Goal: Information Seeking & Learning: Learn about a topic

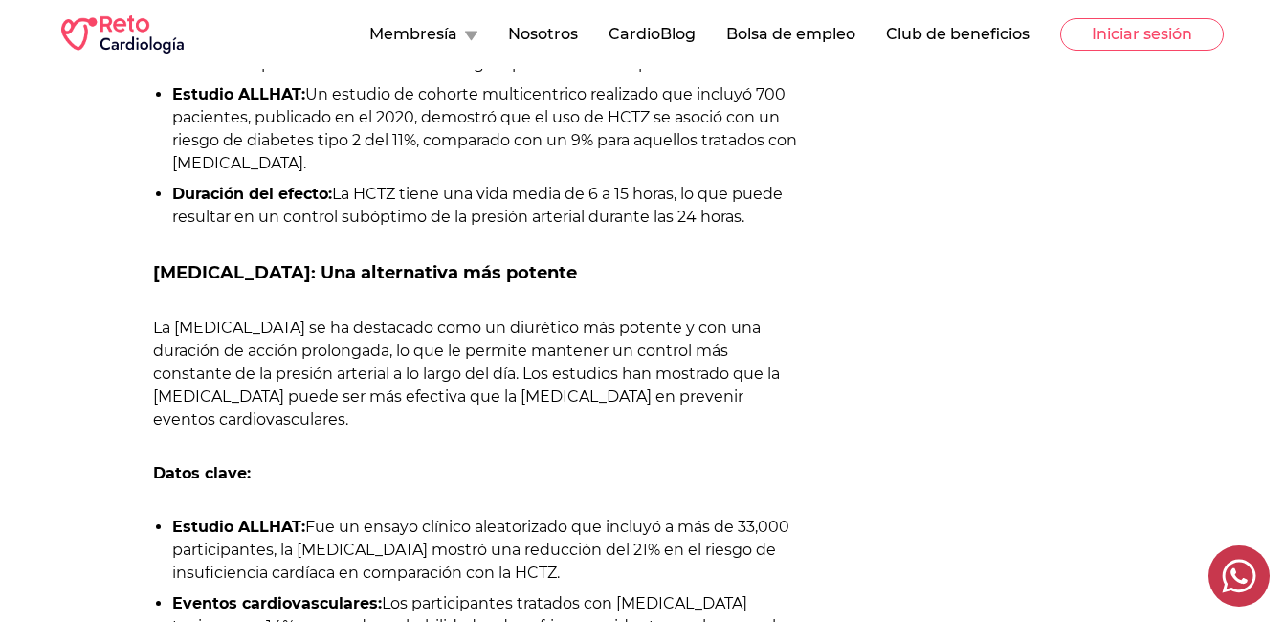
scroll to position [1074, 0]
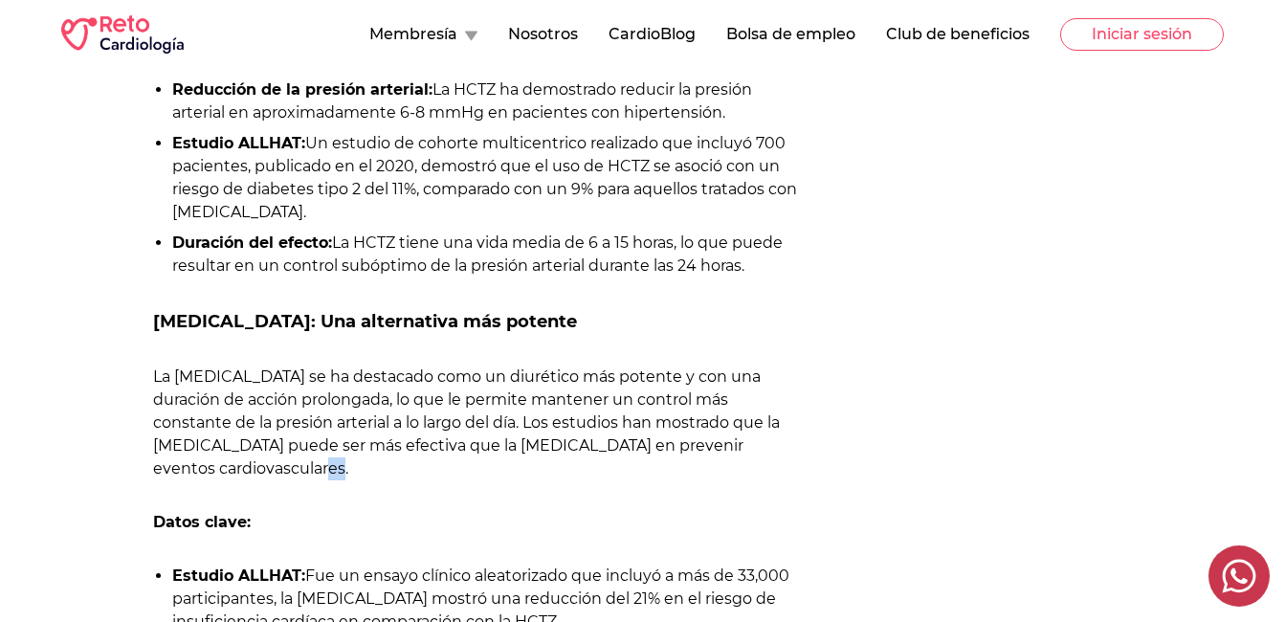
drag, startPoint x: 806, startPoint y: 443, endPoint x: 792, endPoint y: 441, distance: 13.5
drag, startPoint x: 792, startPoint y: 441, endPoint x: 743, endPoint y: 302, distance: 147.4
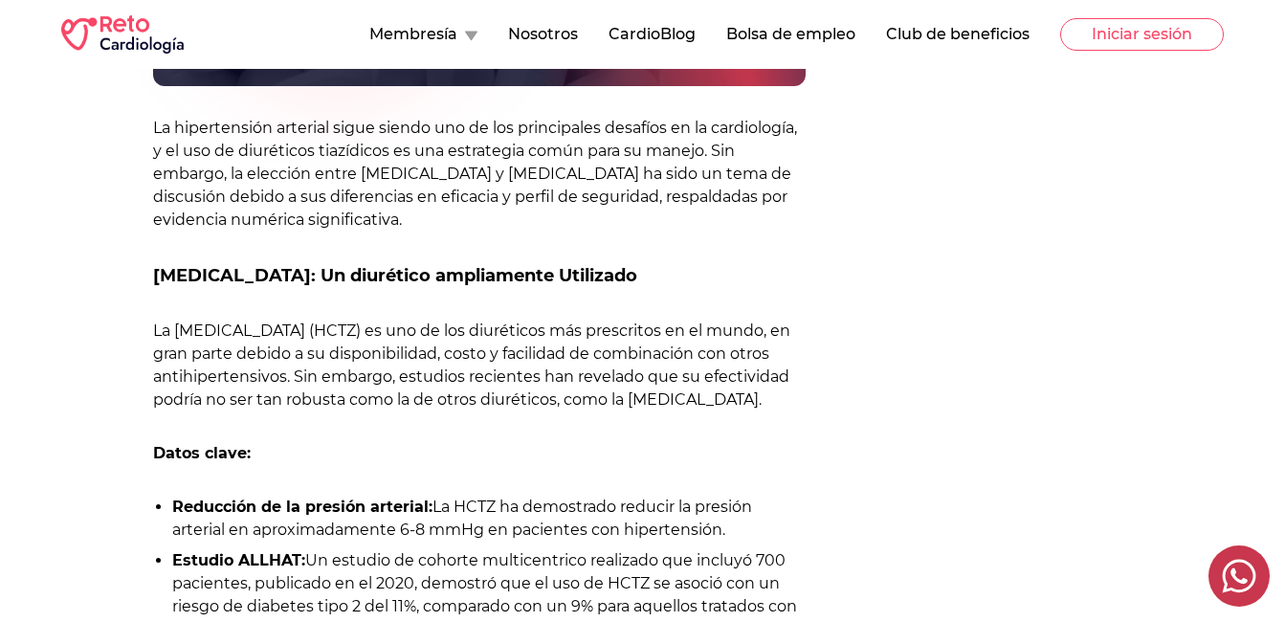
scroll to position [834, 0]
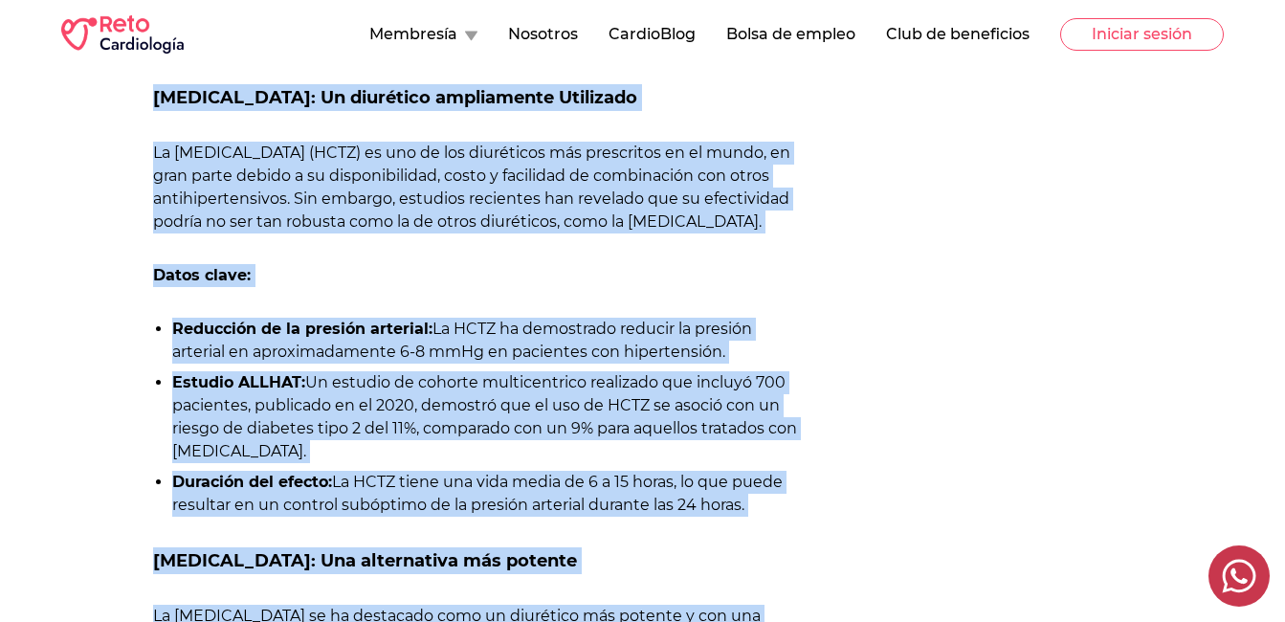
drag, startPoint x: 800, startPoint y: 442, endPoint x: 141, endPoint y: 103, distance: 741.2
copy div "Hidroclorotiazida: Un diurético ampliamente Utilizado La hidroclorotiazida (HCT…"
